Goal: Transaction & Acquisition: Purchase product/service

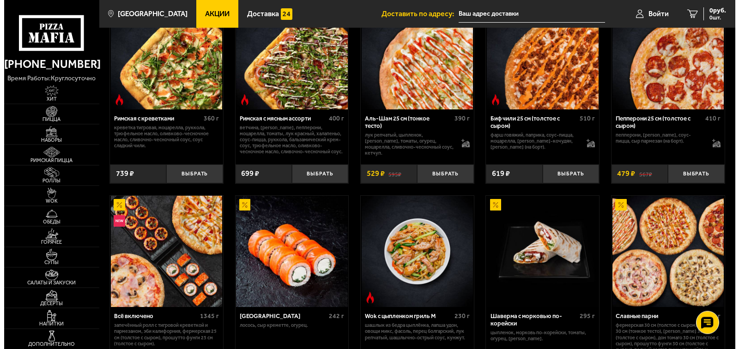
scroll to position [235, 0]
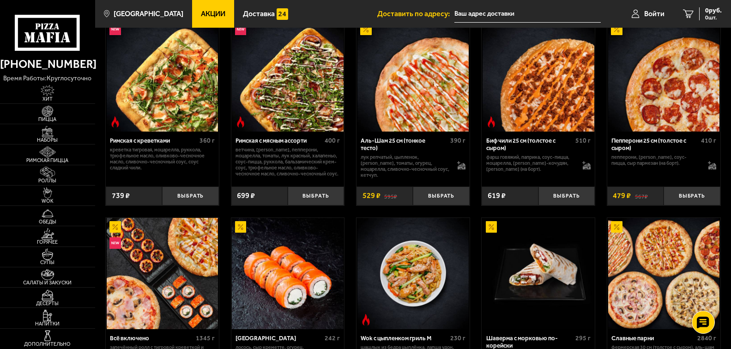
click at [276, 144] on div "Римская с мясным ассорти" at bounding box center [278, 140] width 87 height 7
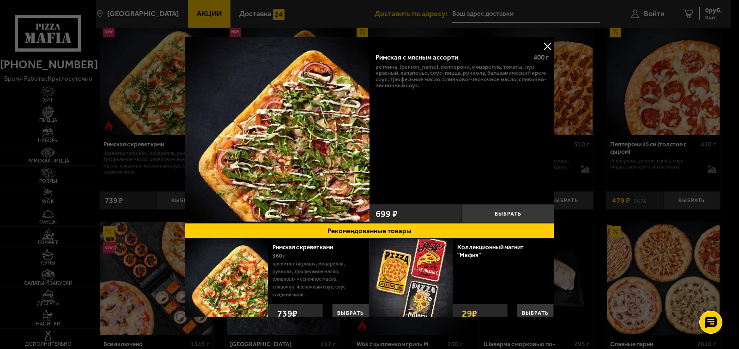
click at [540, 47] on button at bounding box center [547, 46] width 14 height 14
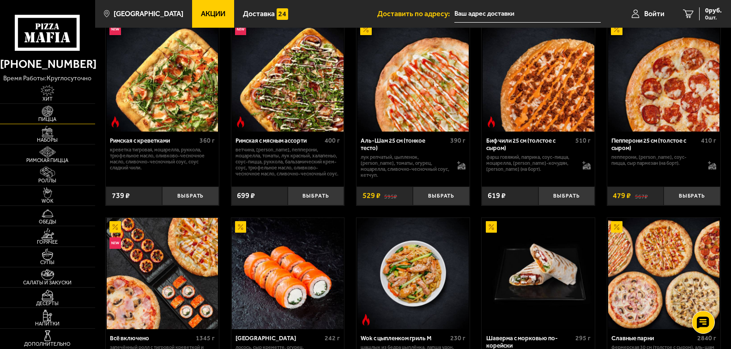
click at [46, 114] on img at bounding box center [47, 112] width 29 height 12
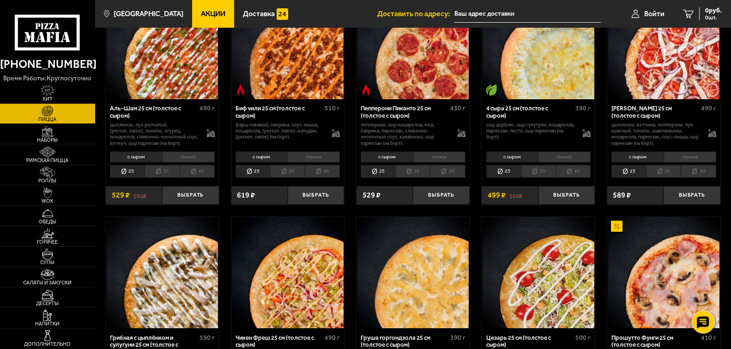
scroll to position [94, 0]
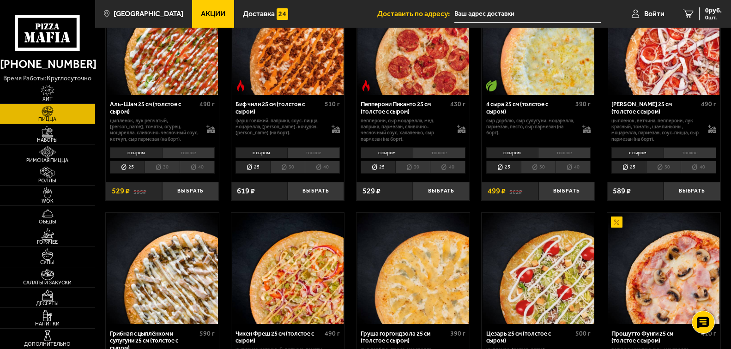
click at [325, 169] on li "40" at bounding box center [322, 167] width 35 height 13
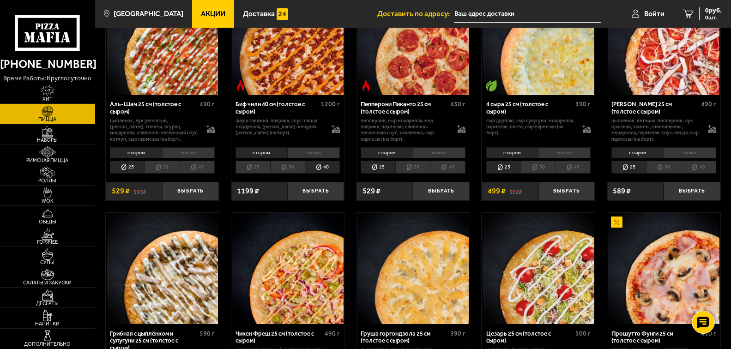
click at [195, 168] on li "40" at bounding box center [197, 167] width 35 height 13
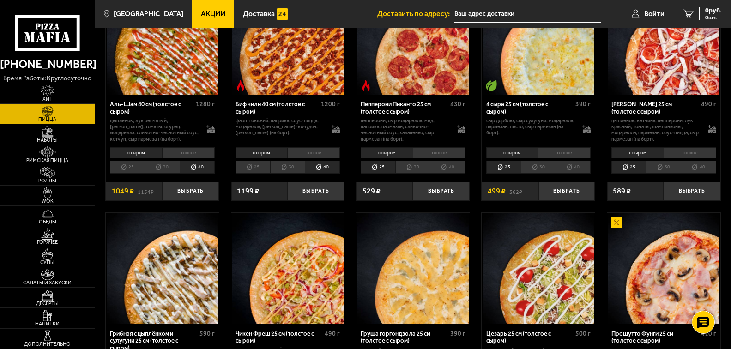
click at [453, 170] on li "40" at bounding box center [447, 167] width 35 height 13
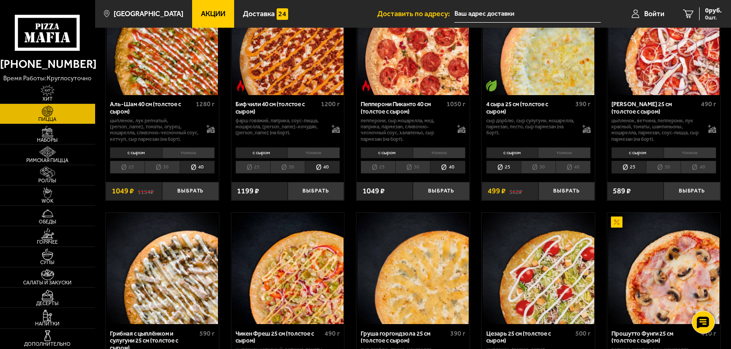
click at [578, 170] on li "40" at bounding box center [572, 167] width 35 height 13
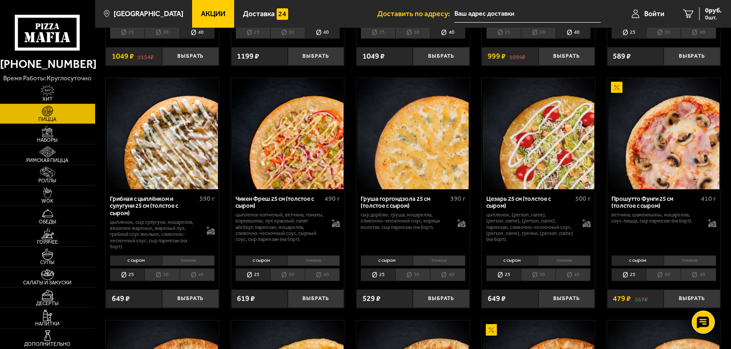
scroll to position [235, 0]
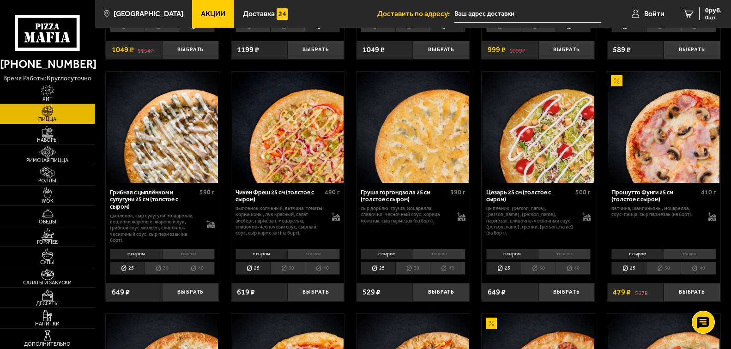
click at [572, 271] on li "40" at bounding box center [572, 268] width 35 height 13
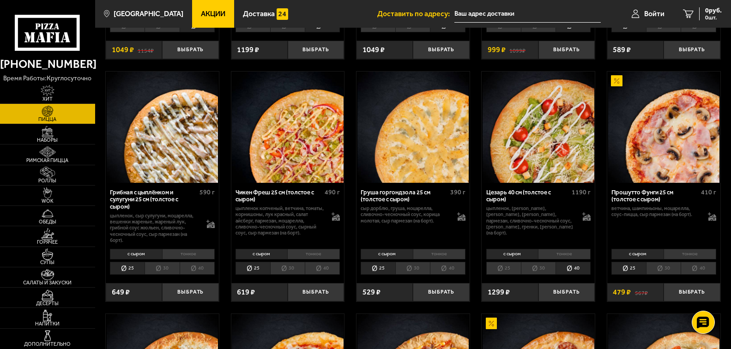
click at [322, 273] on li "40" at bounding box center [322, 268] width 35 height 13
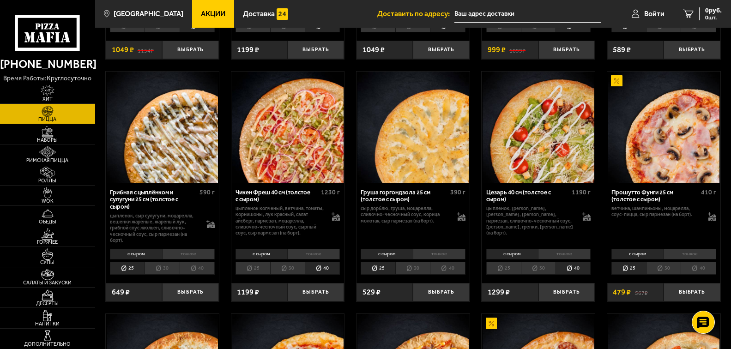
click at [196, 272] on li "40" at bounding box center [197, 268] width 35 height 13
